Goal: Transaction & Acquisition: Purchase product/service

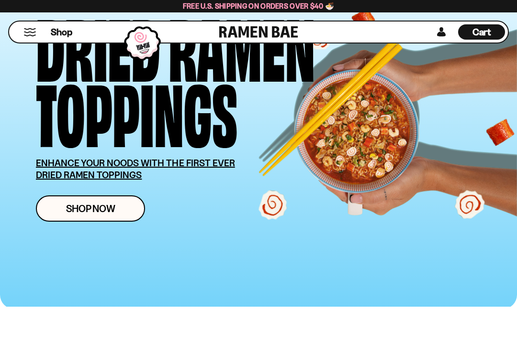
scroll to position [88, 0]
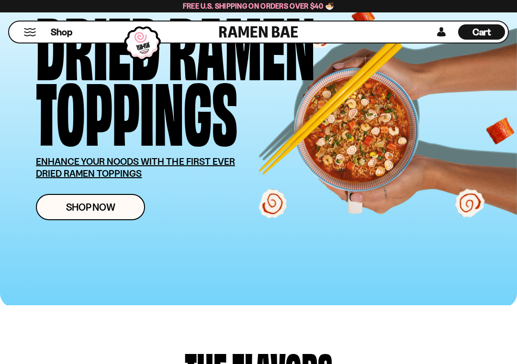
click at [89, 211] on span "Shop Now" at bounding box center [90, 207] width 49 height 10
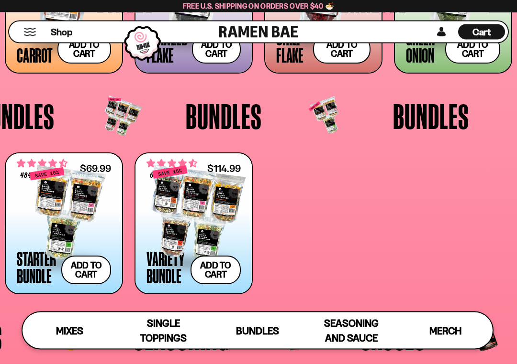
scroll to position [1429, 0]
click at [62, 230] on div at bounding box center [64, 214] width 94 height 96
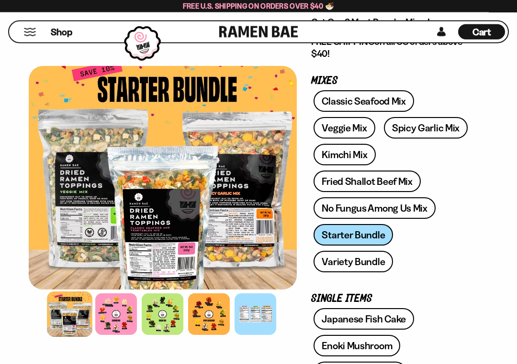
scroll to position [128, 0]
click at [105, 316] on div at bounding box center [116, 315] width 42 height 42
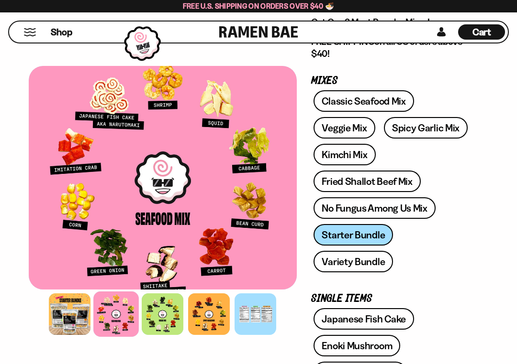
click at [157, 314] on div at bounding box center [163, 315] width 42 height 42
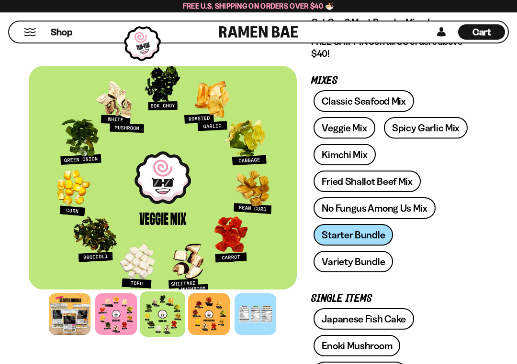
click at [252, 316] on div at bounding box center [255, 315] width 42 height 42
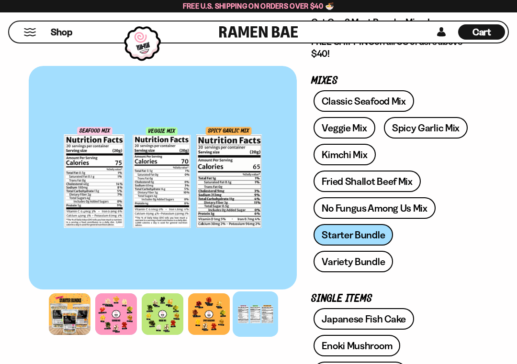
click at [209, 322] on div at bounding box center [209, 315] width 42 height 42
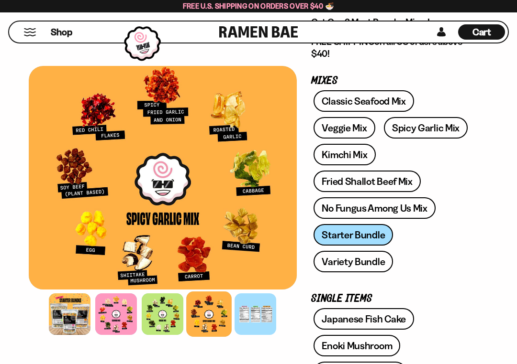
click at [250, 319] on div at bounding box center [255, 315] width 42 height 42
